Goal: Find contact information: Find contact information

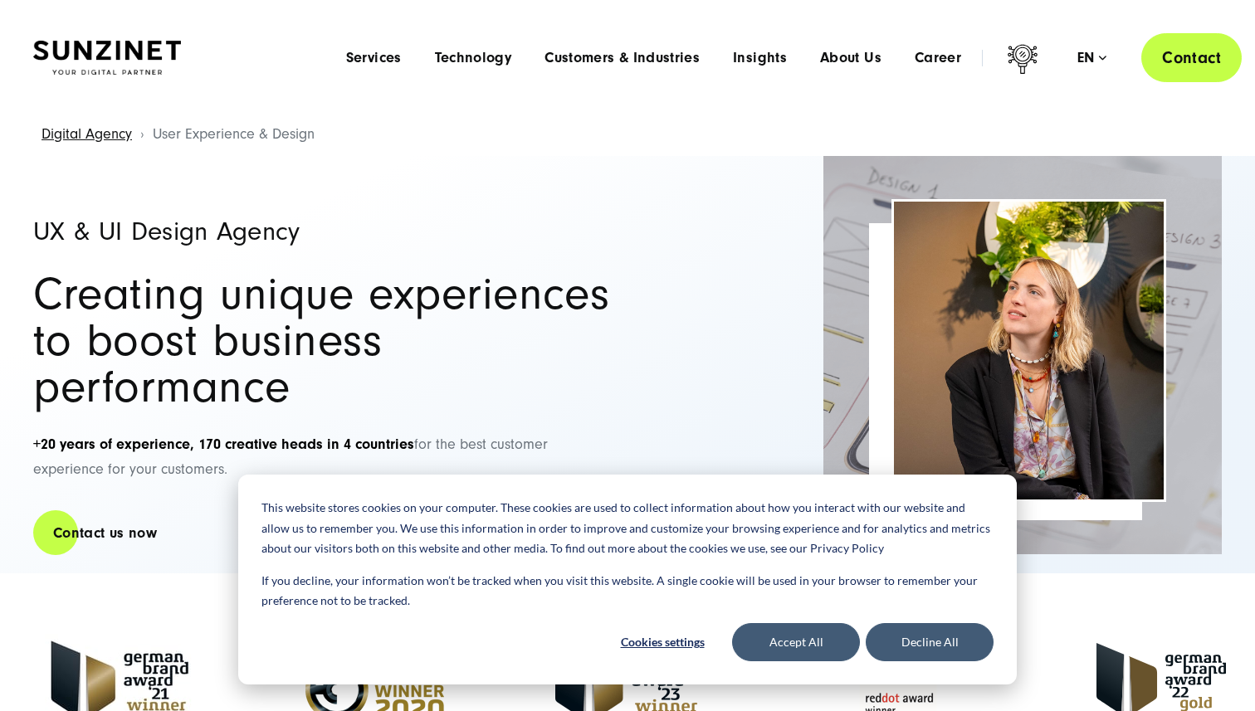
click at [1179, 66] on link "Contact" at bounding box center [1191, 57] width 100 height 49
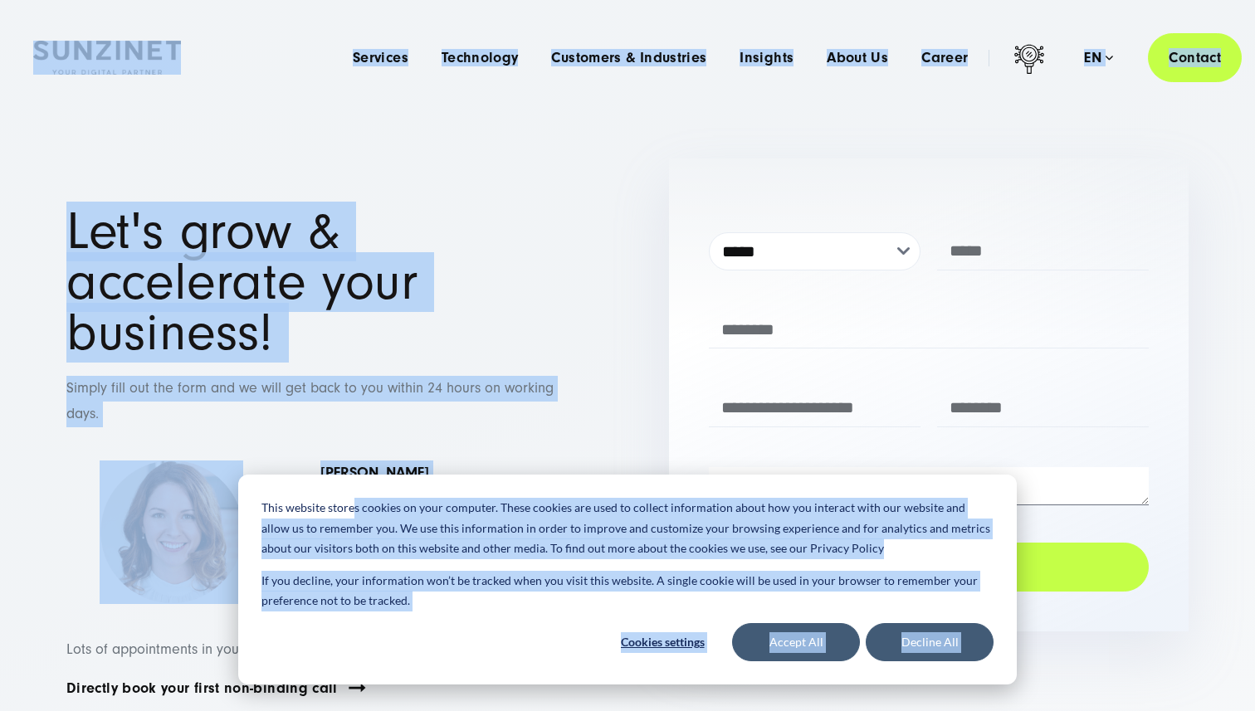
drag, startPoint x: 575, startPoint y: 508, endPoint x: 353, endPoint y: 505, distance: 222.5
click at [917, 636] on button "Decline All" at bounding box center [930, 642] width 128 height 38
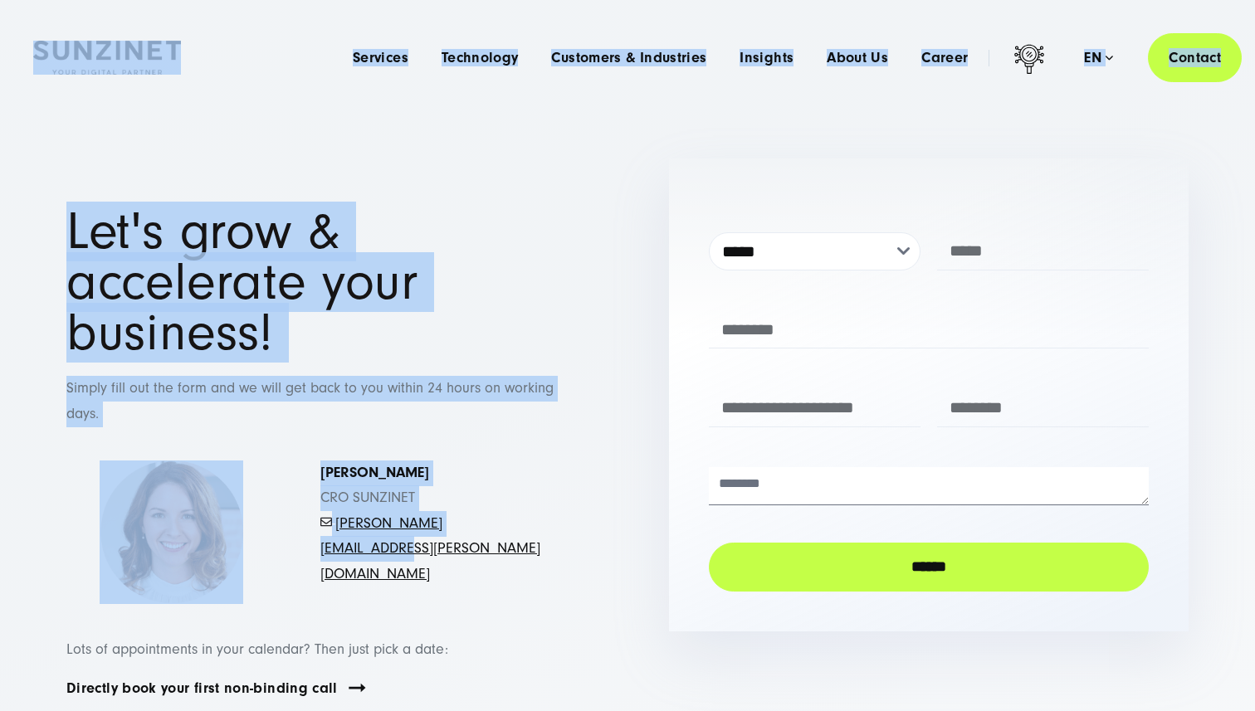
click at [417, 520] on div "[PERSON_NAME] CRO [PERSON_NAME] - [PERSON_NAME][EMAIL_ADDRESS][PERSON_NAME][DOM…" at bounding box center [436, 533] width 232 height 144
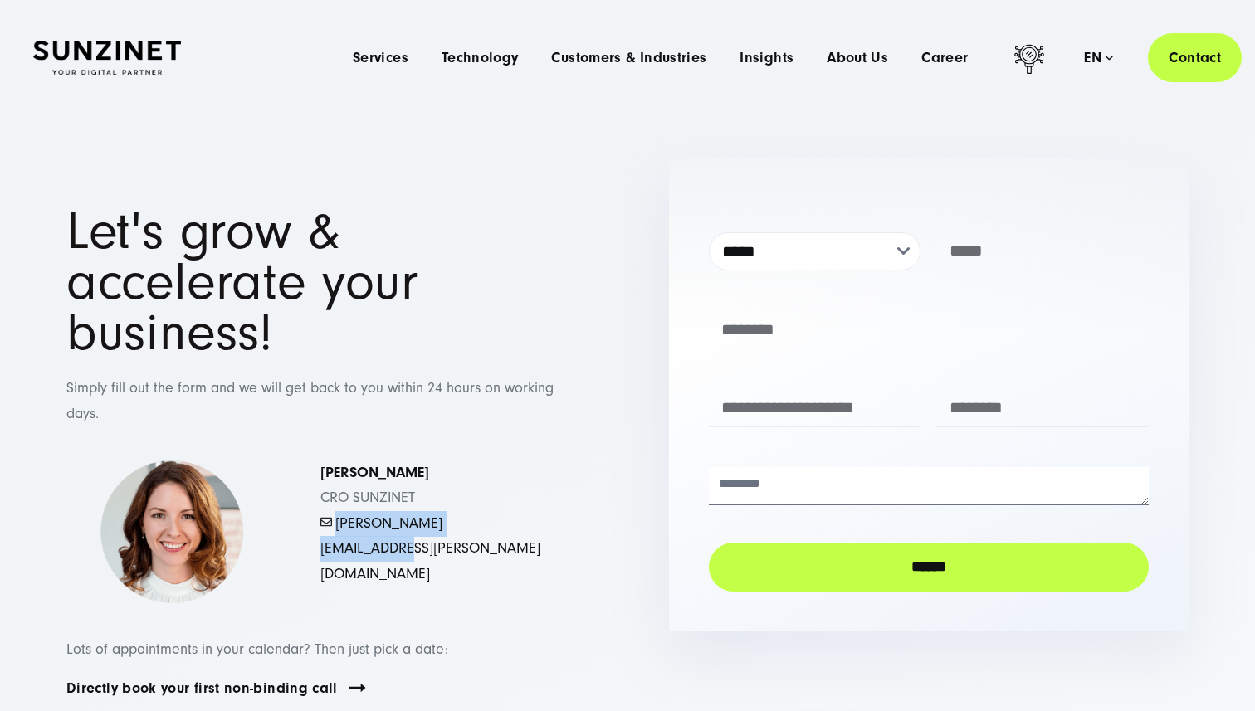
copy link "[PERSON_NAME][EMAIL_ADDRESS][PERSON_NAME][DOMAIN_NAME]"
